Goal: Transaction & Acquisition: Purchase product/service

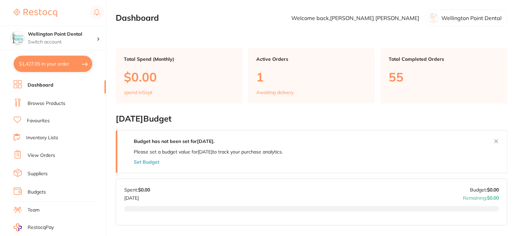
click at [48, 61] on button "$1,427.05 in your order" at bounding box center [53, 64] width 79 height 16
checkbox input "true"
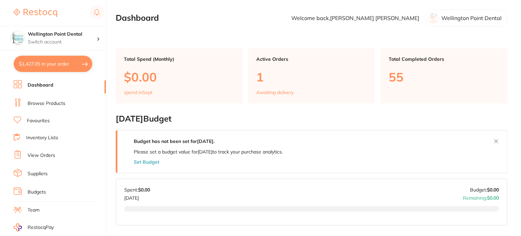
checkbox input "true"
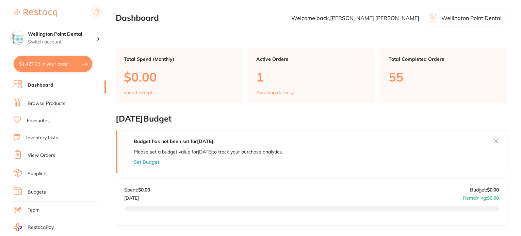
checkbox input "true"
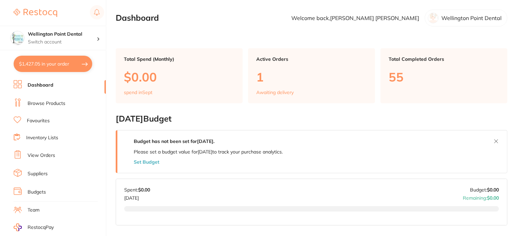
checkbox input "true"
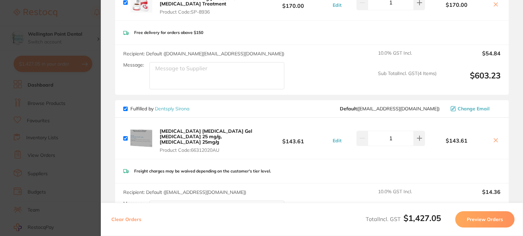
scroll to position [238, 0]
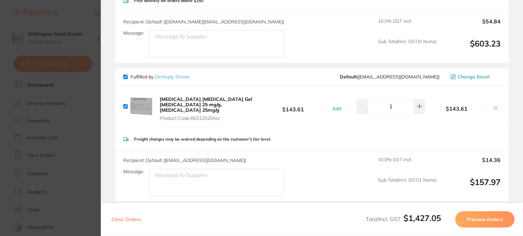
click at [493, 106] on icon at bounding box center [495, 108] width 5 height 5
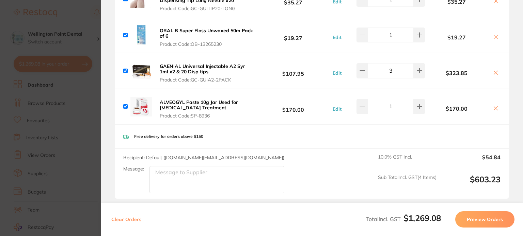
scroll to position [0, 0]
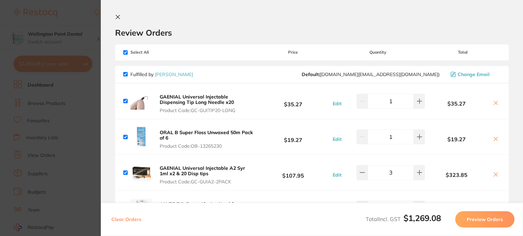
click at [125, 53] on input "checkbox" at bounding box center [125, 52] width 4 height 4
checkbox input "false"
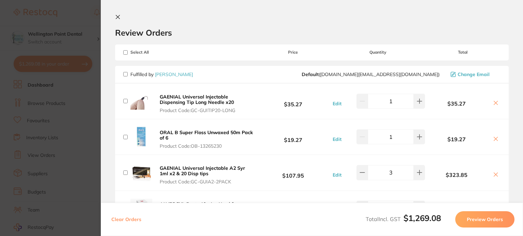
checkbox input "false"
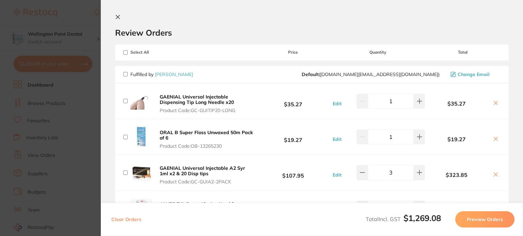
checkbox input "false"
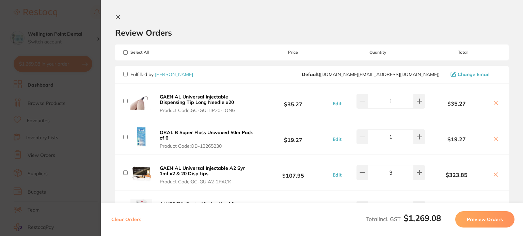
checkbox input "false"
click at [124, 72] on input "checkbox" at bounding box center [125, 74] width 4 height 4
checkbox input "true"
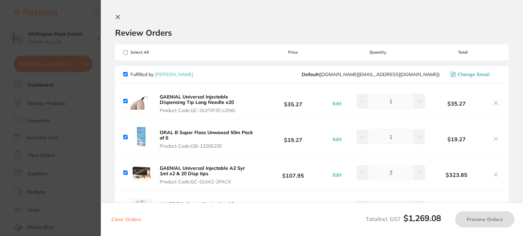
checkbox input "true"
click at [489, 218] on button "Preview Orders" at bounding box center [484, 220] width 59 height 16
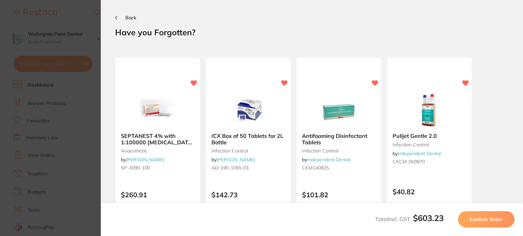
click at [480, 218] on span "Confirm Order" at bounding box center [485, 220] width 33 height 6
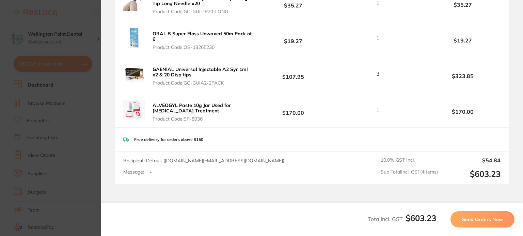
scroll to position [195, 0]
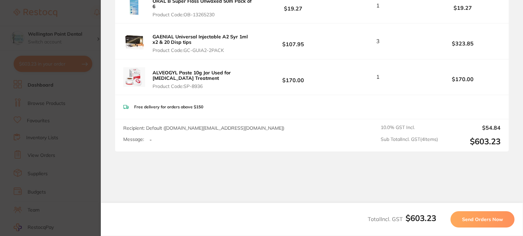
click at [480, 220] on span "Send Orders Now" at bounding box center [482, 220] width 41 height 6
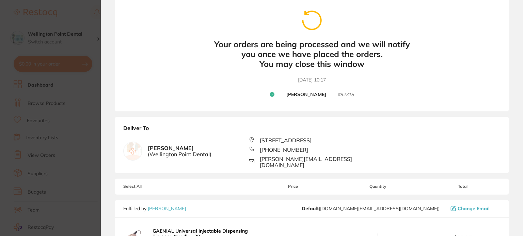
scroll to position [0, 0]
